Goal: Task Accomplishment & Management: Manage account settings

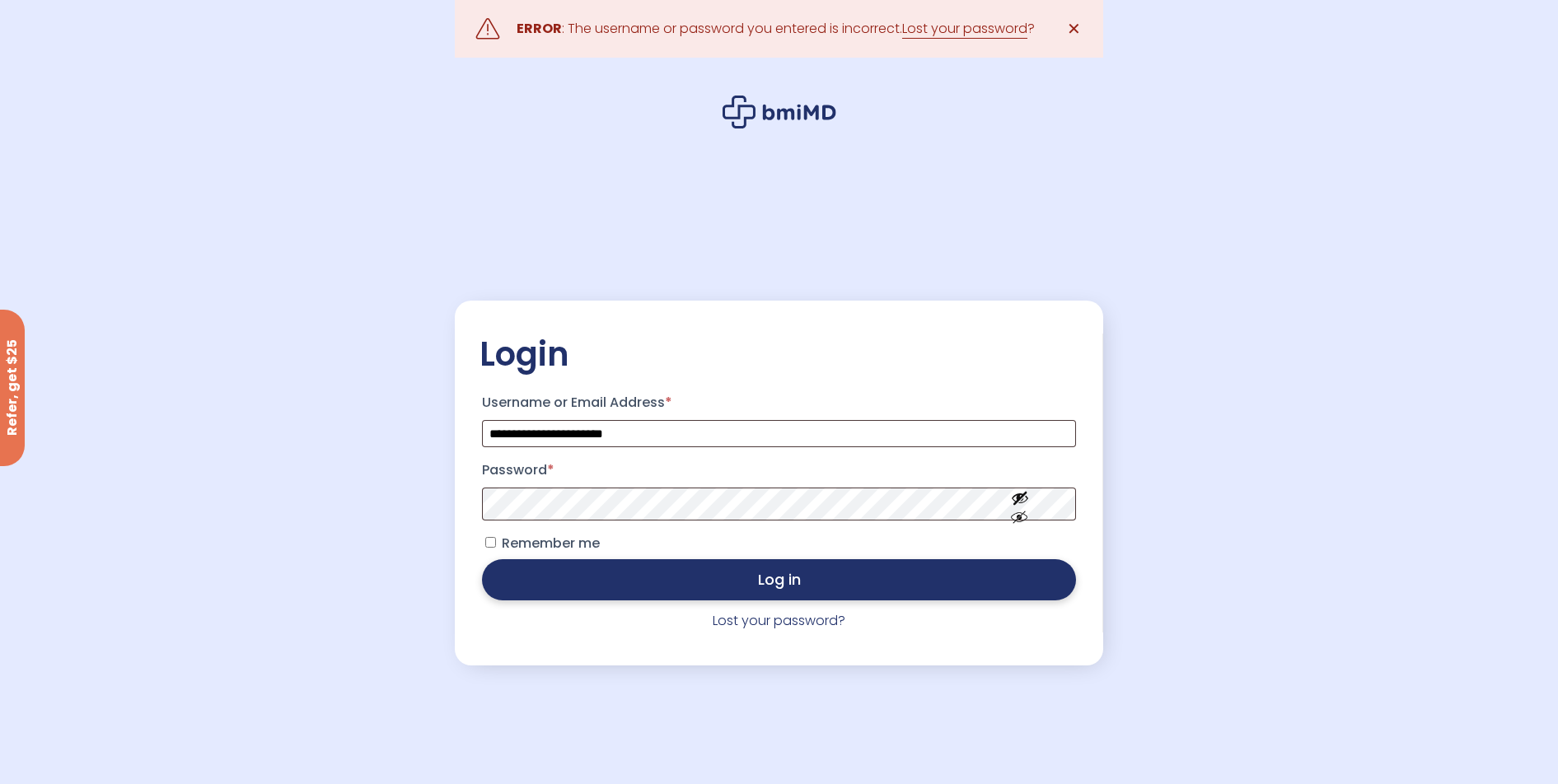
click at [763, 585] on button "Log in" at bounding box center [778, 580] width 593 height 41
click at [847, 582] on button "Log in" at bounding box center [778, 580] width 593 height 41
